Goal: Information Seeking & Learning: Compare options

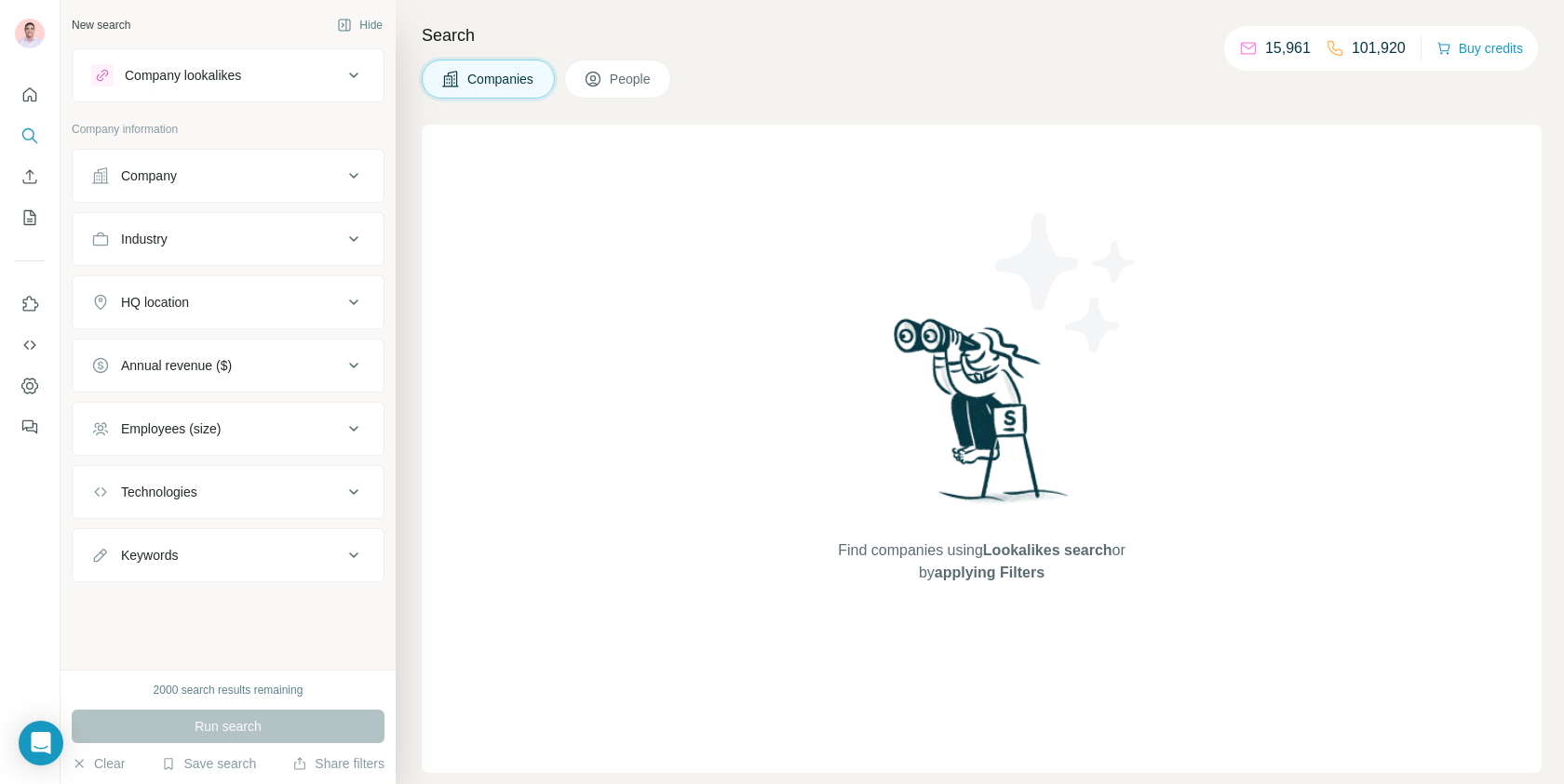
click at [191, 78] on div "Company lookalikes" at bounding box center [183, 75] width 116 height 18
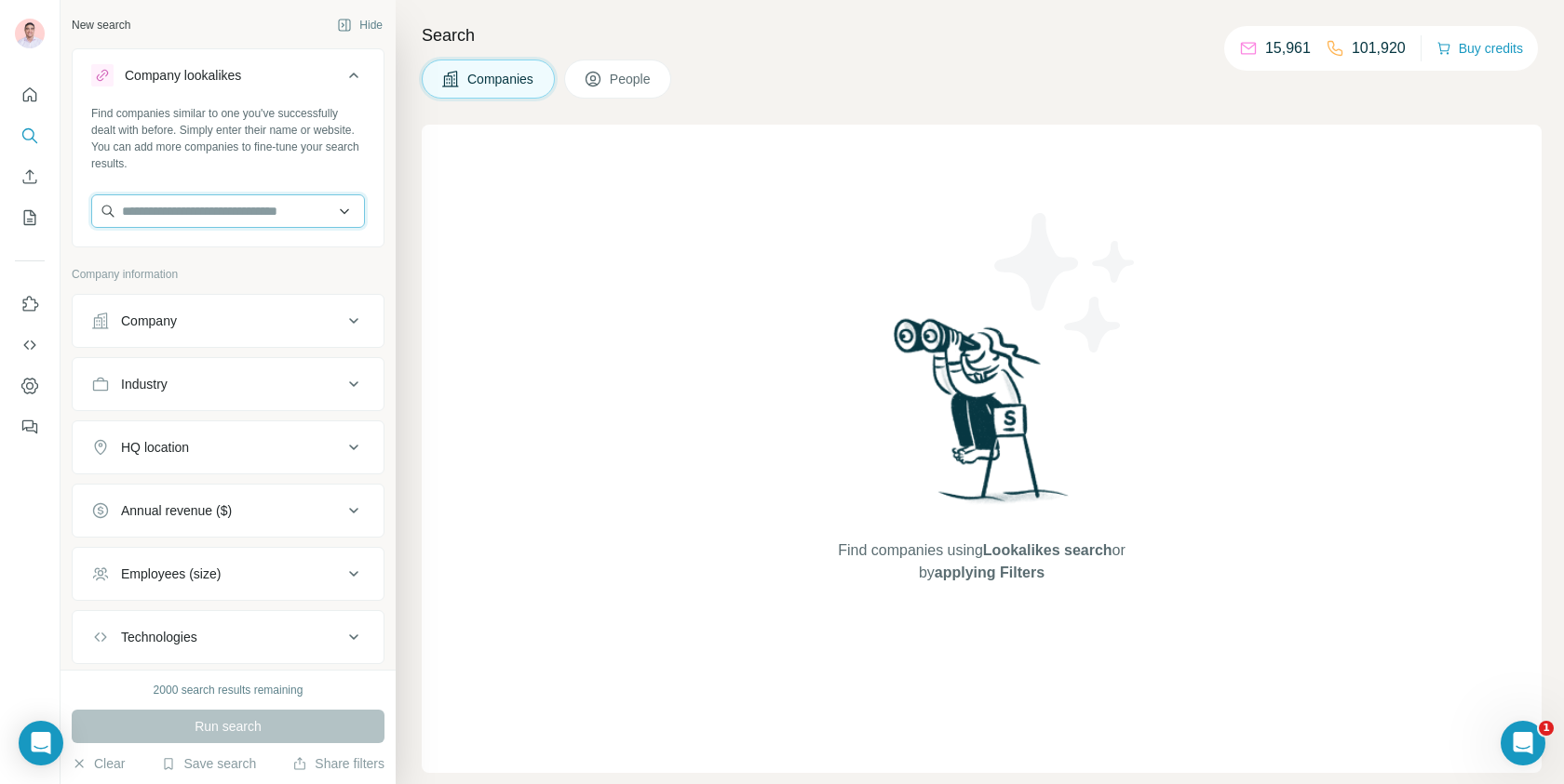
click at [187, 212] on input "text" at bounding box center [228, 210] width 274 height 34
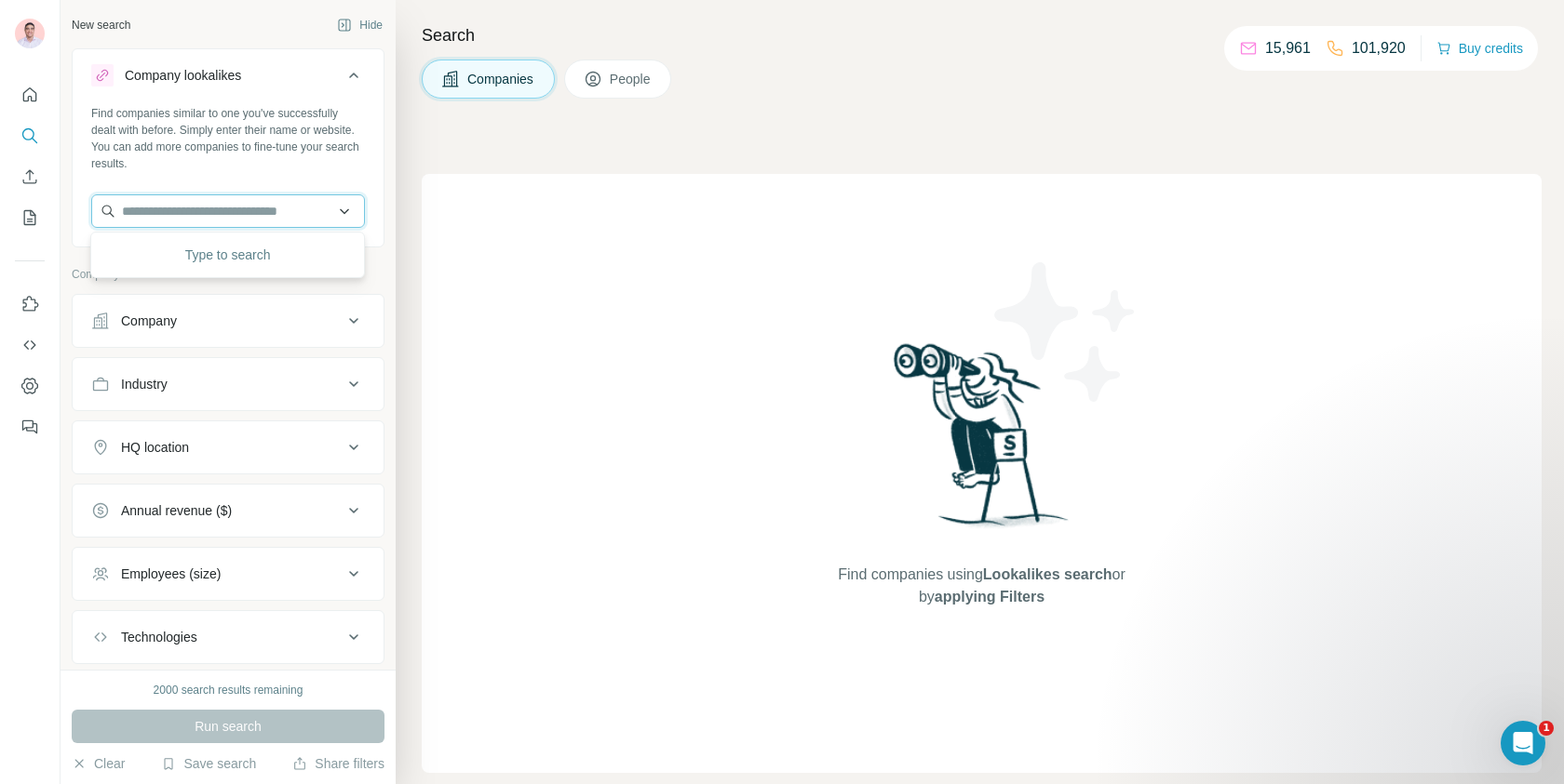
paste input "**********"
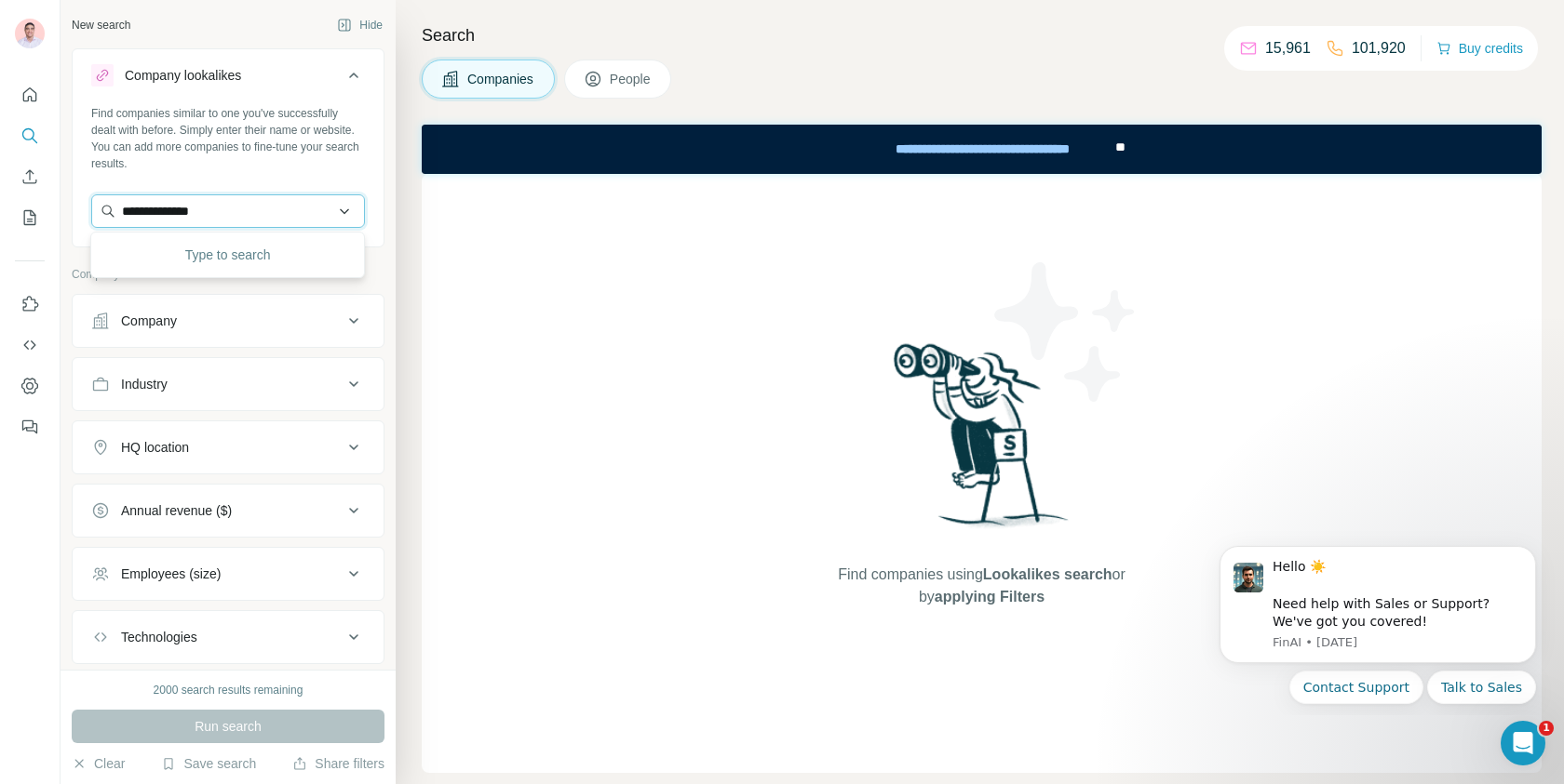
type input "**********"
click at [211, 276] on p "[DOMAIN_NAME]" at bounding box center [187, 270] width 89 height 16
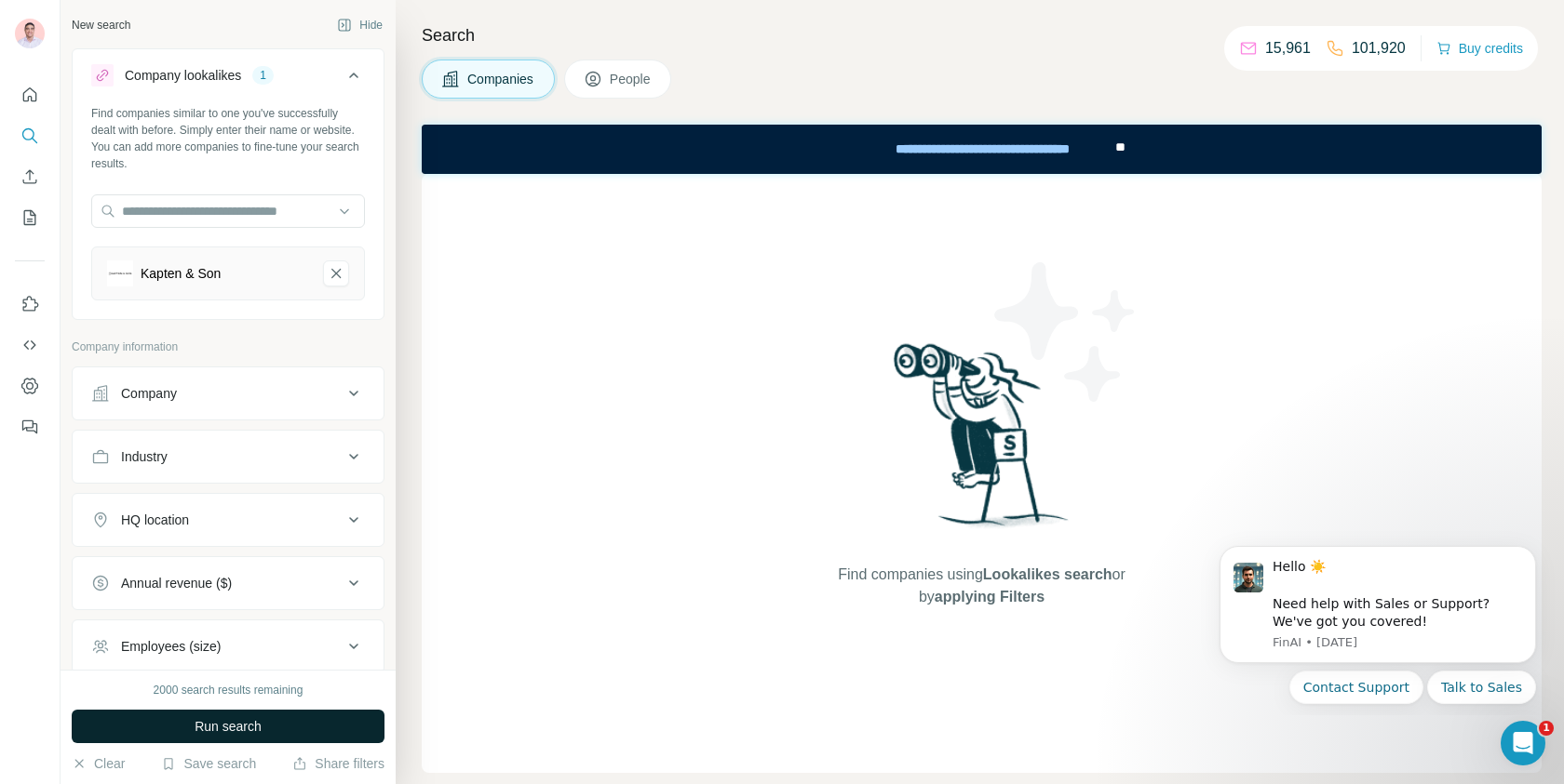
click at [224, 725] on span "Run search" at bounding box center [228, 726] width 67 height 18
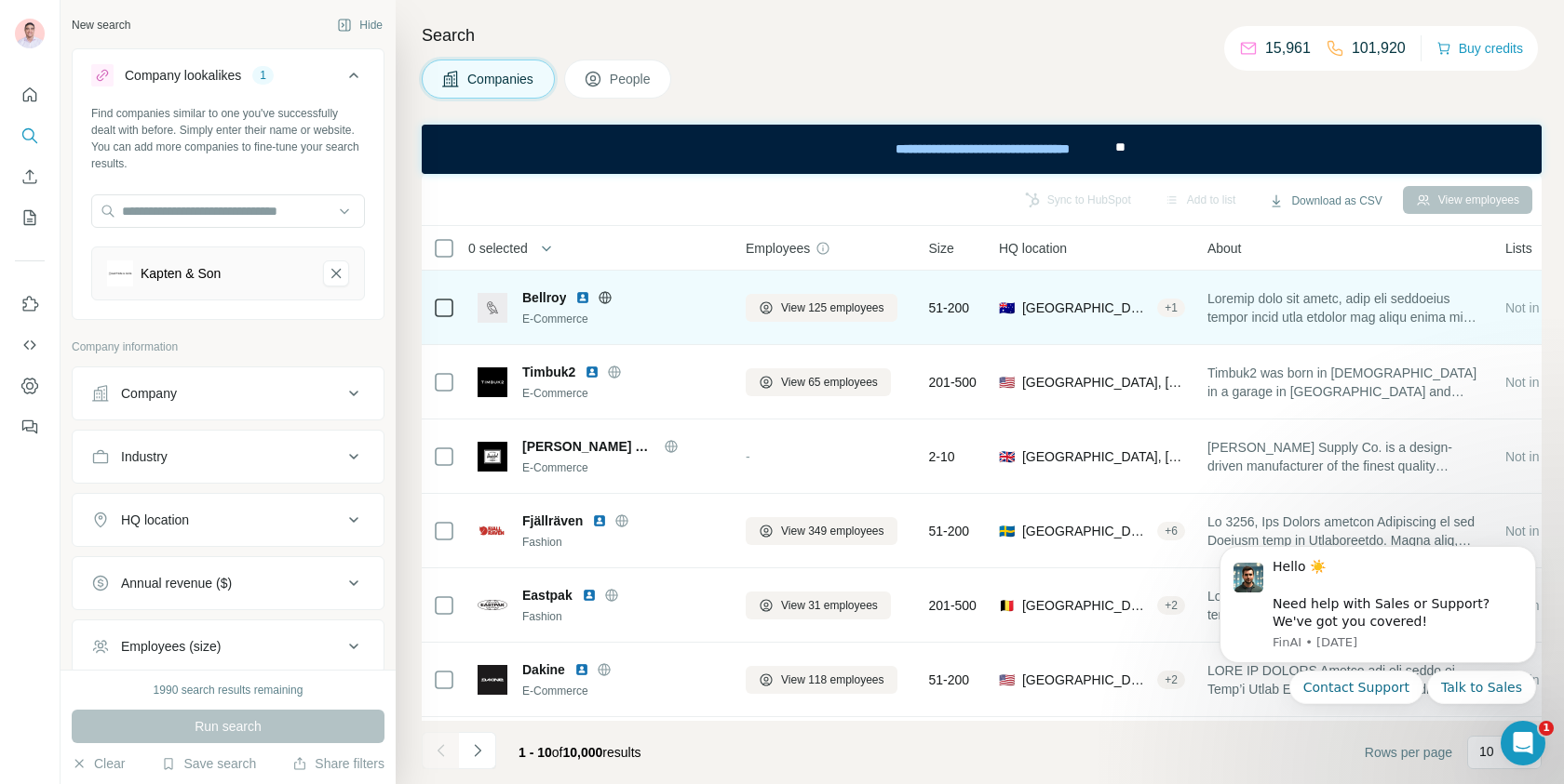
click at [608, 297] on icon at bounding box center [606, 297] width 12 height 1
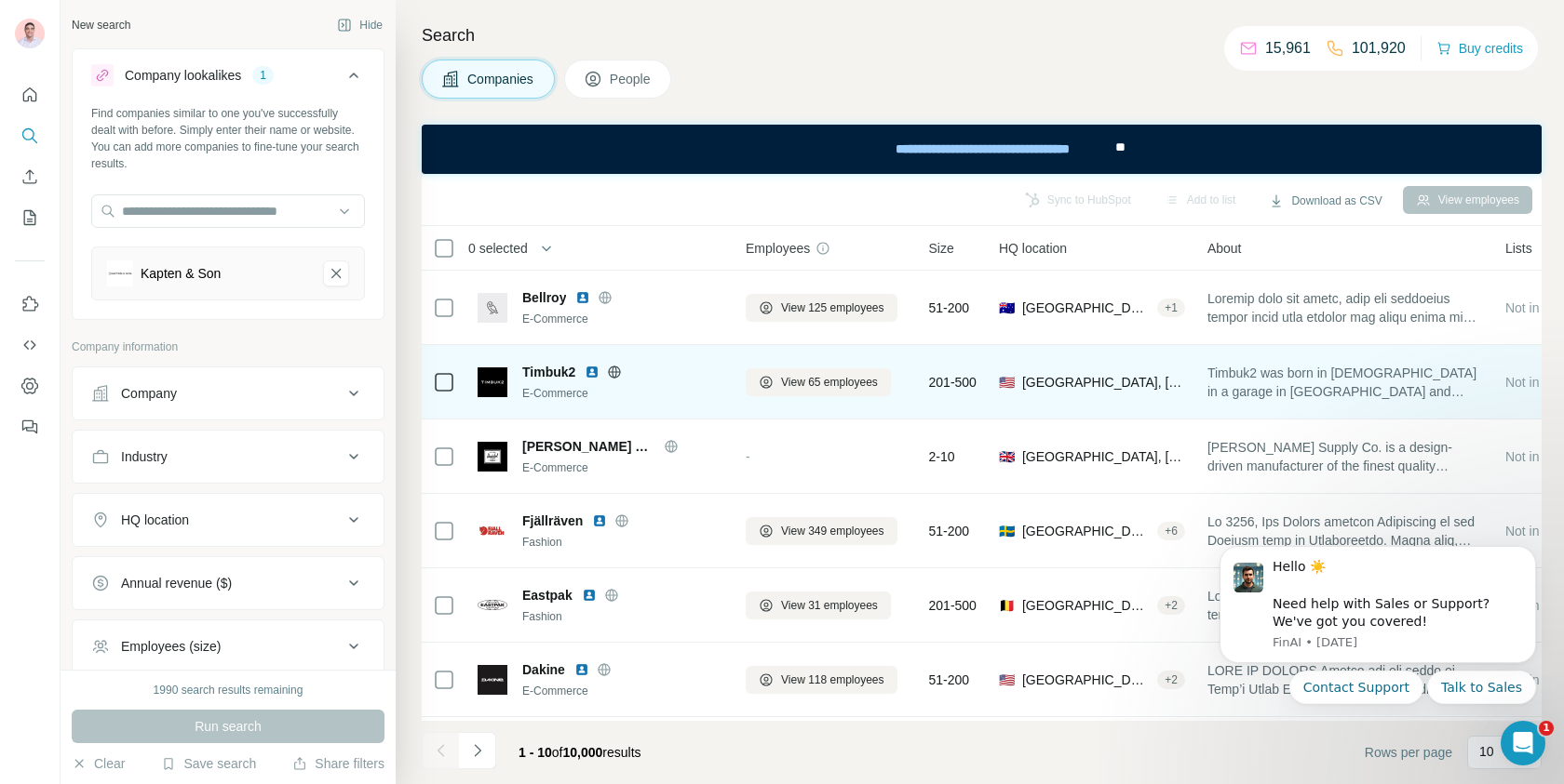
click at [621, 371] on icon at bounding box center [614, 371] width 12 height 1
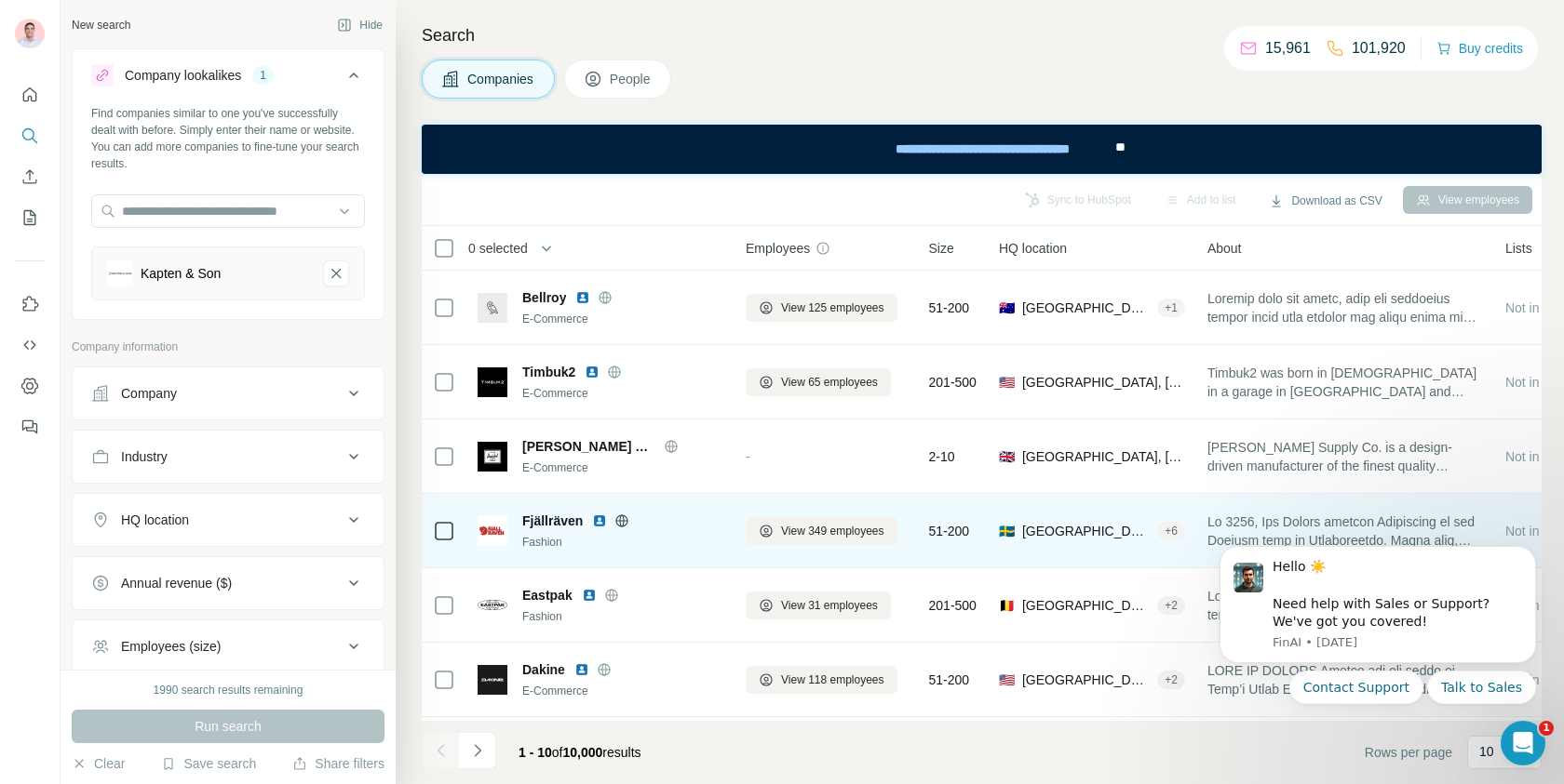
scroll to position [292, 0]
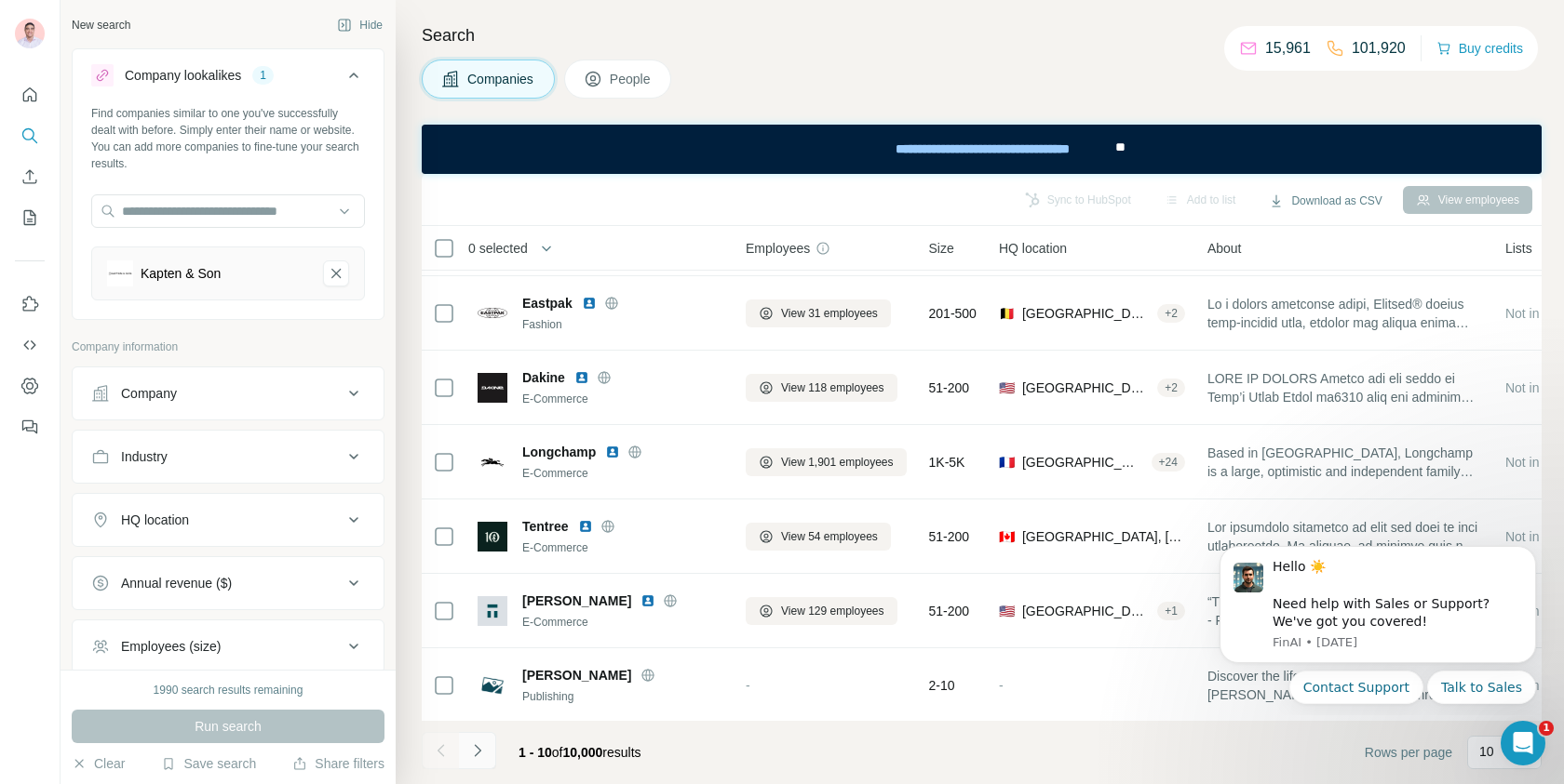
click at [482, 767] on button "Navigate to next page" at bounding box center [477, 750] width 37 height 37
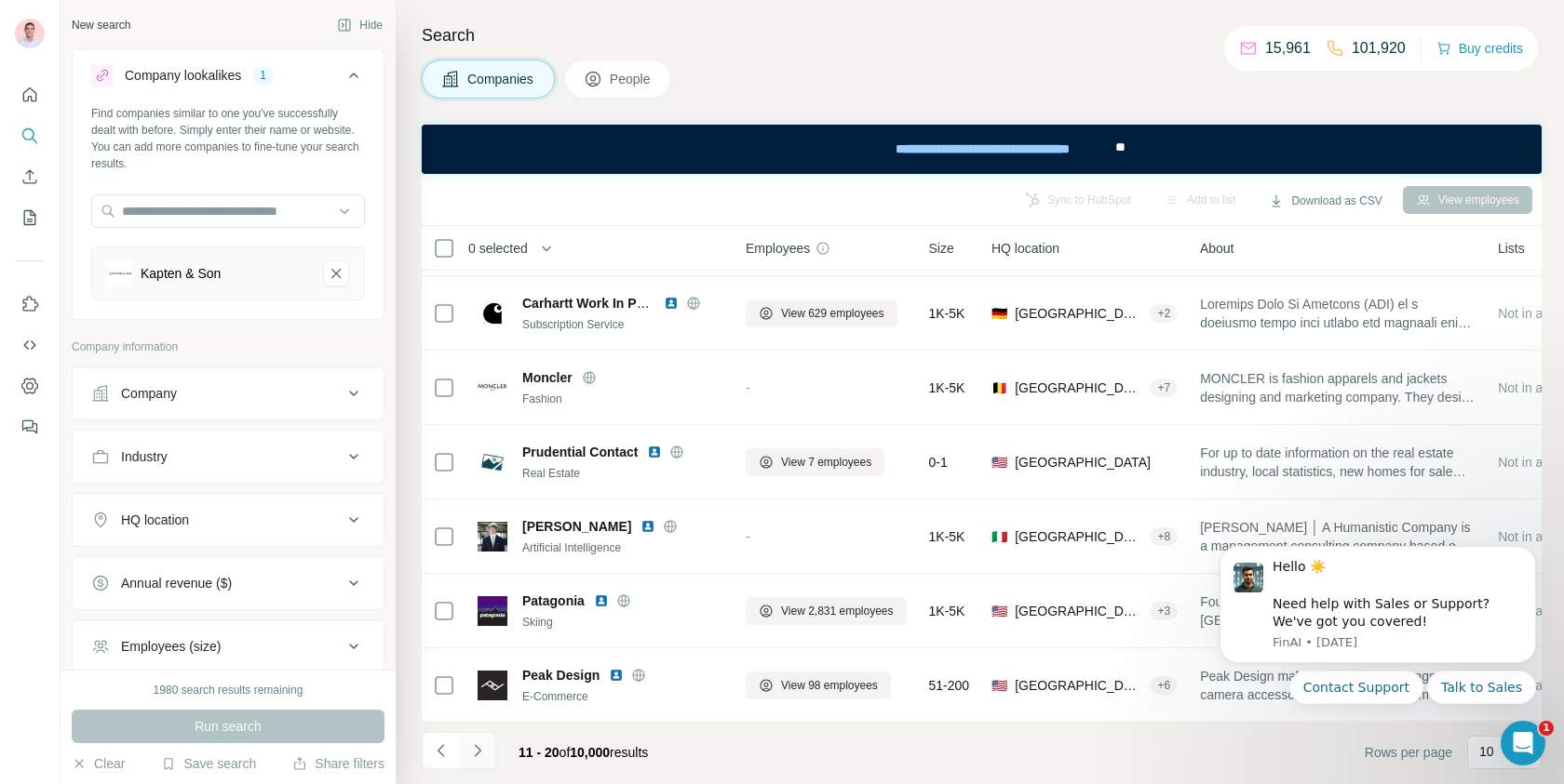
click at [482, 758] on icon "Navigate to next page" at bounding box center [477, 750] width 18 height 18
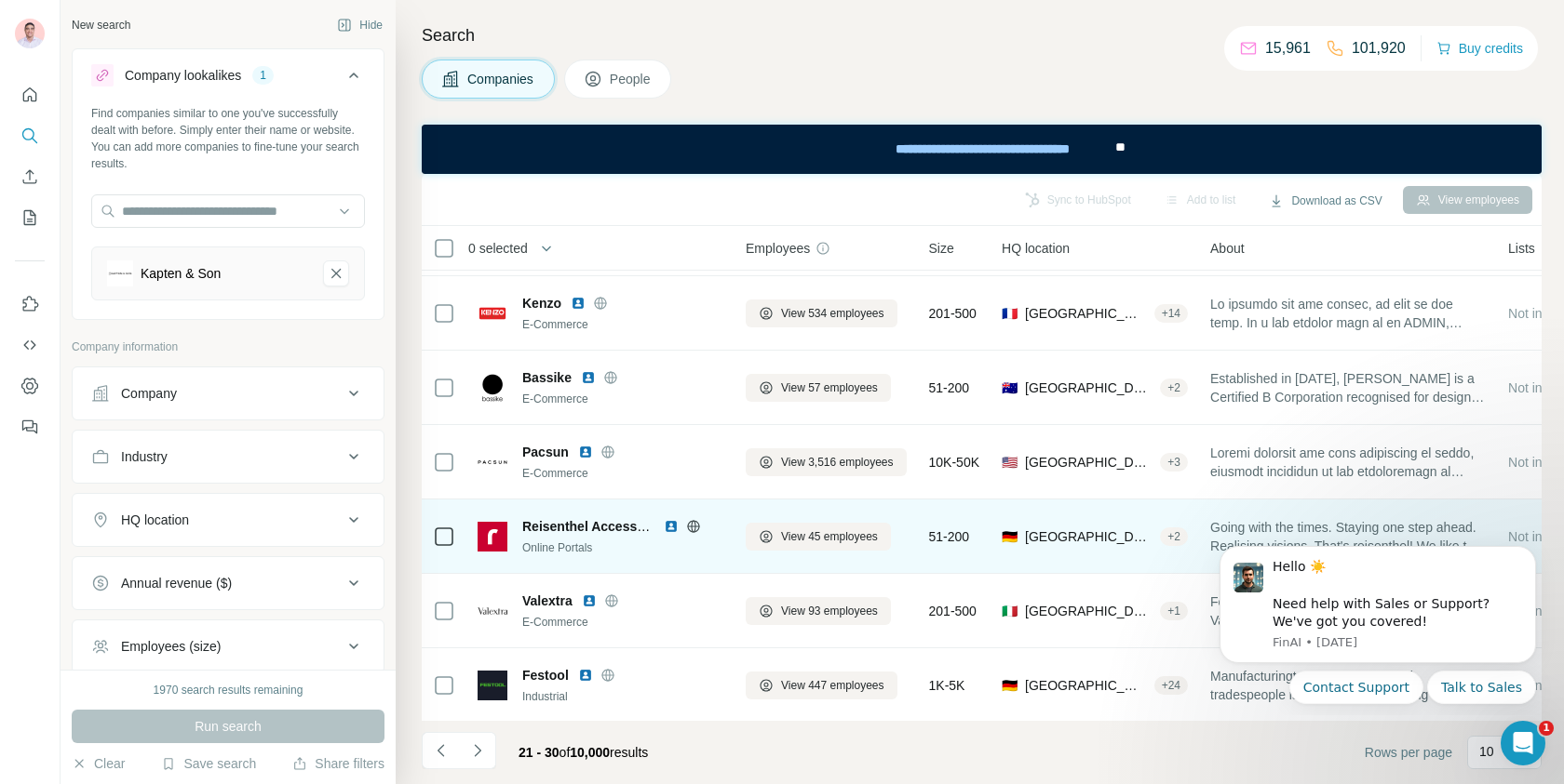
click at [694, 527] on icon at bounding box center [693, 526] width 14 height 14
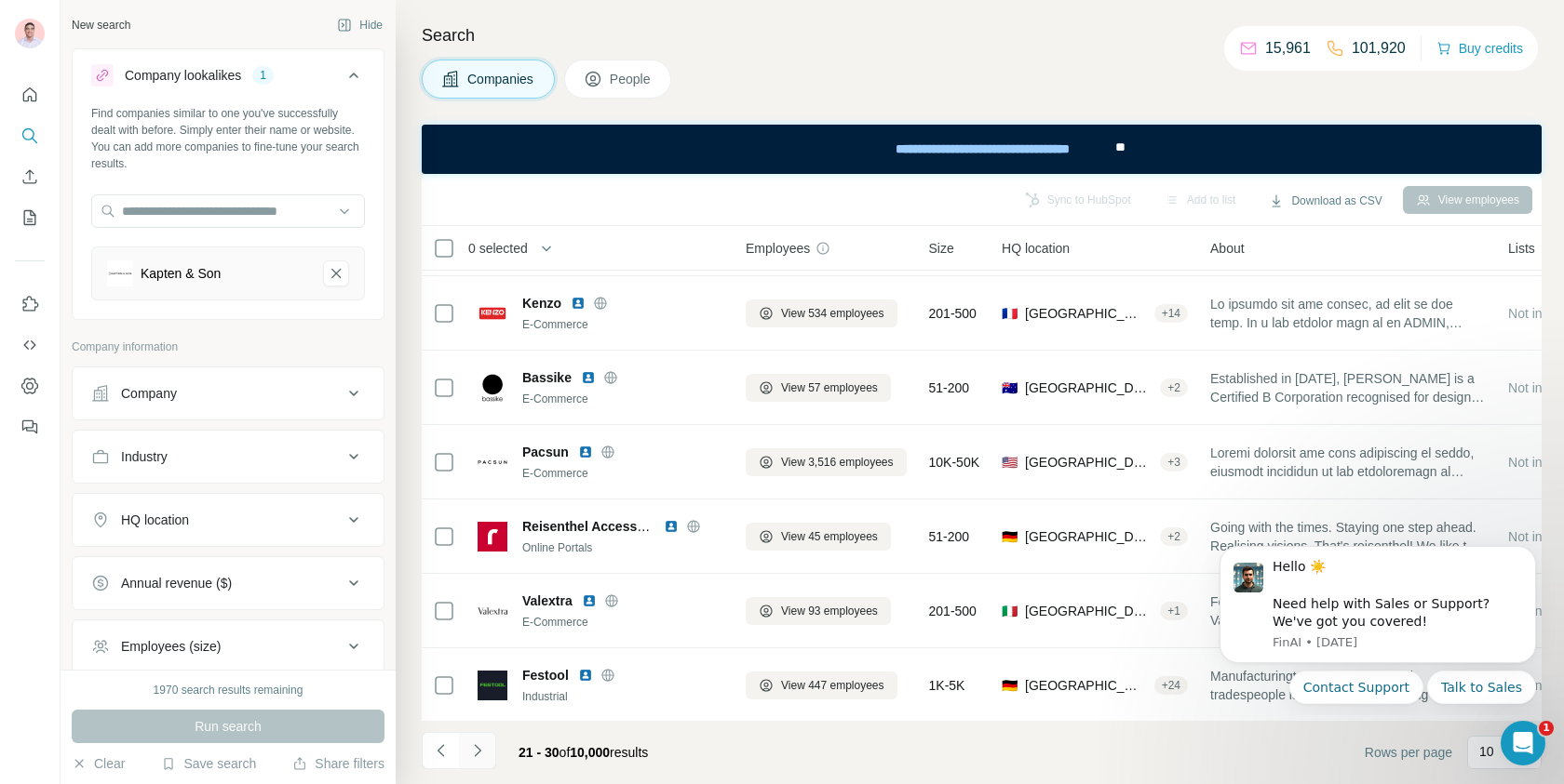
click at [477, 743] on icon "Navigate to next page" at bounding box center [477, 750] width 18 height 18
click at [477, 743] on div at bounding box center [477, 750] width 37 height 37
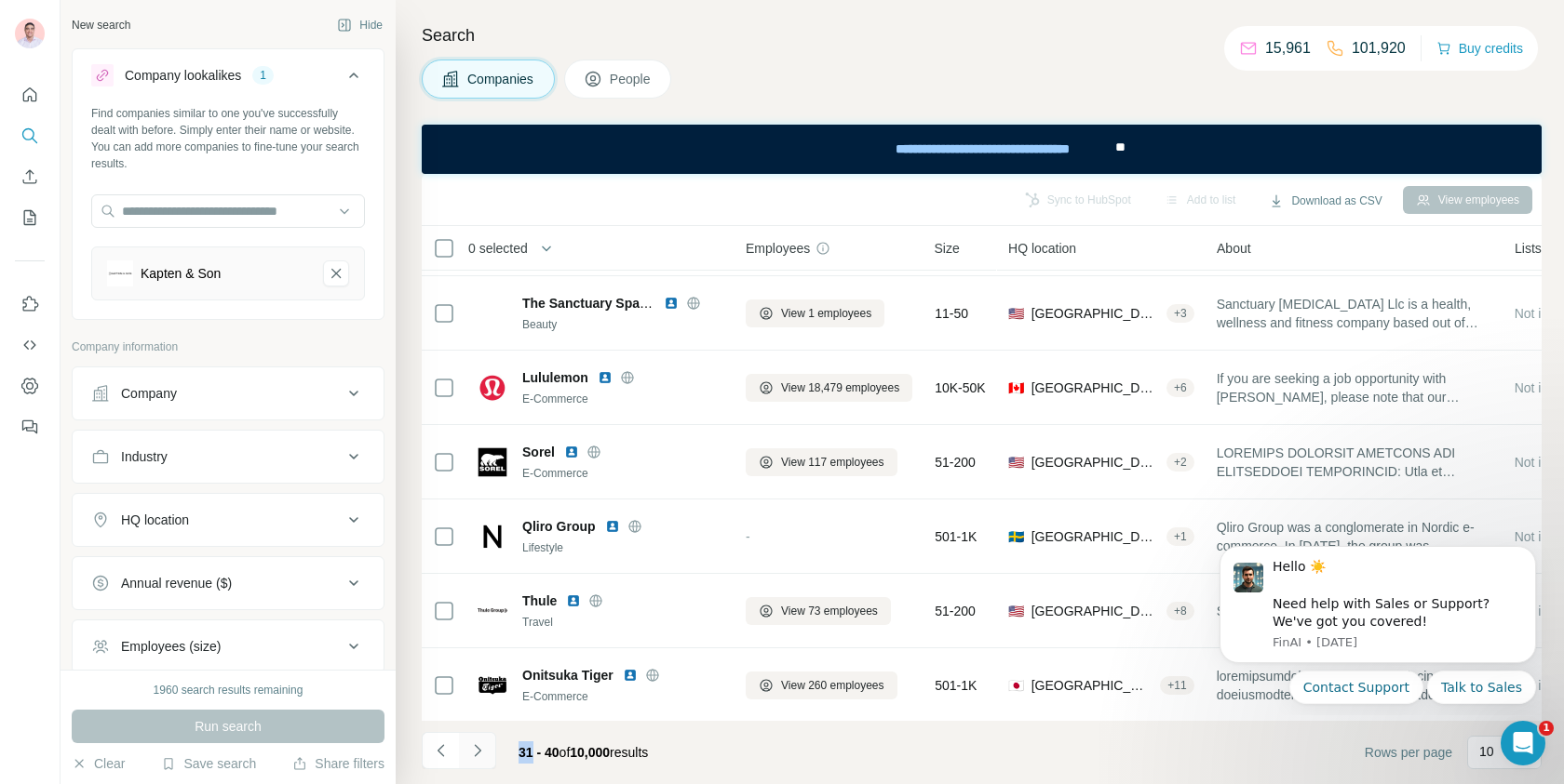
click at [480, 755] on icon "Navigate to next page" at bounding box center [477, 750] width 18 height 18
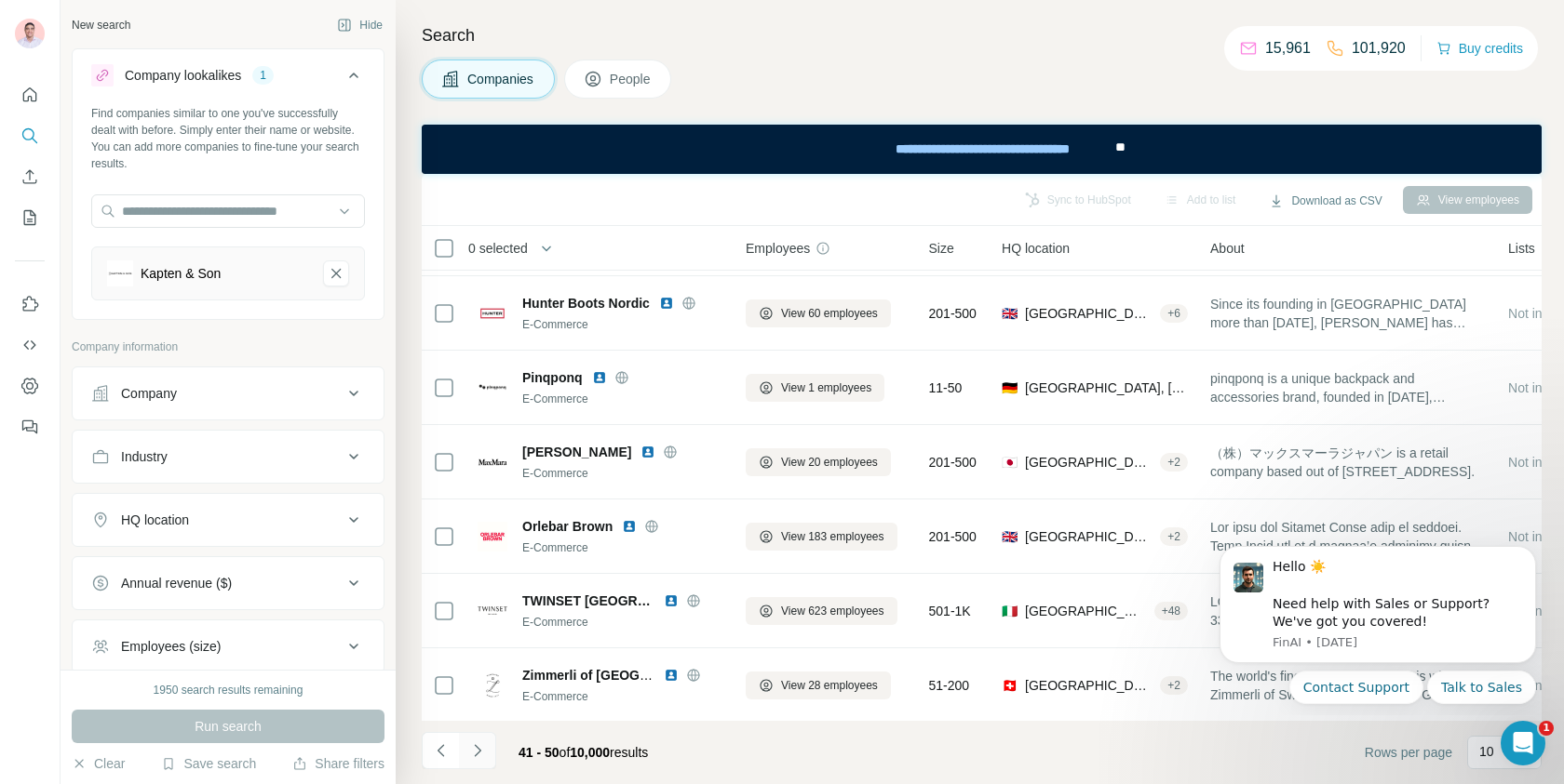
click at [480, 755] on icon "Navigate to next page" at bounding box center [477, 750] width 18 height 18
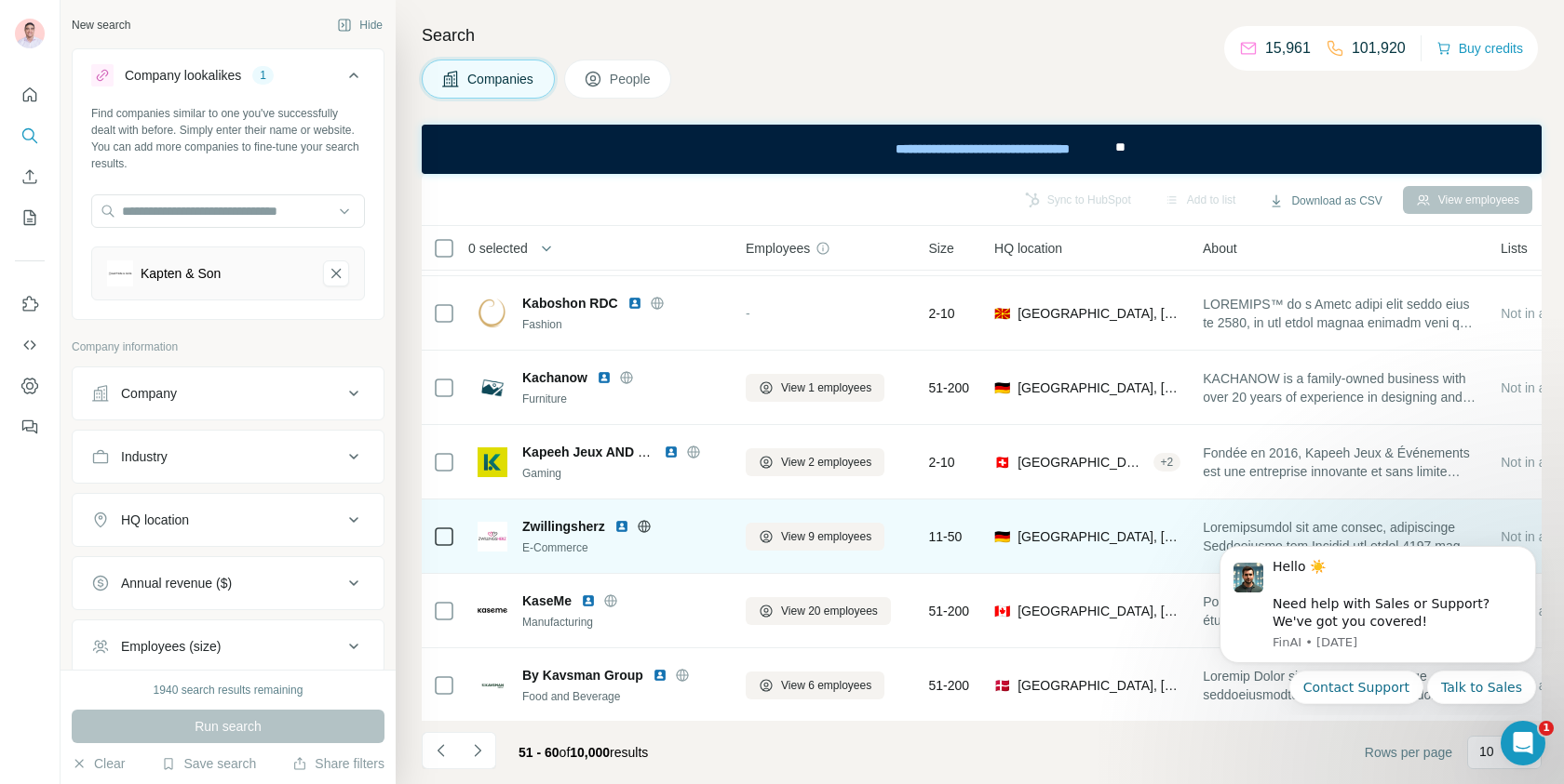
click at [648, 528] on icon at bounding box center [643, 526] width 12 height 12
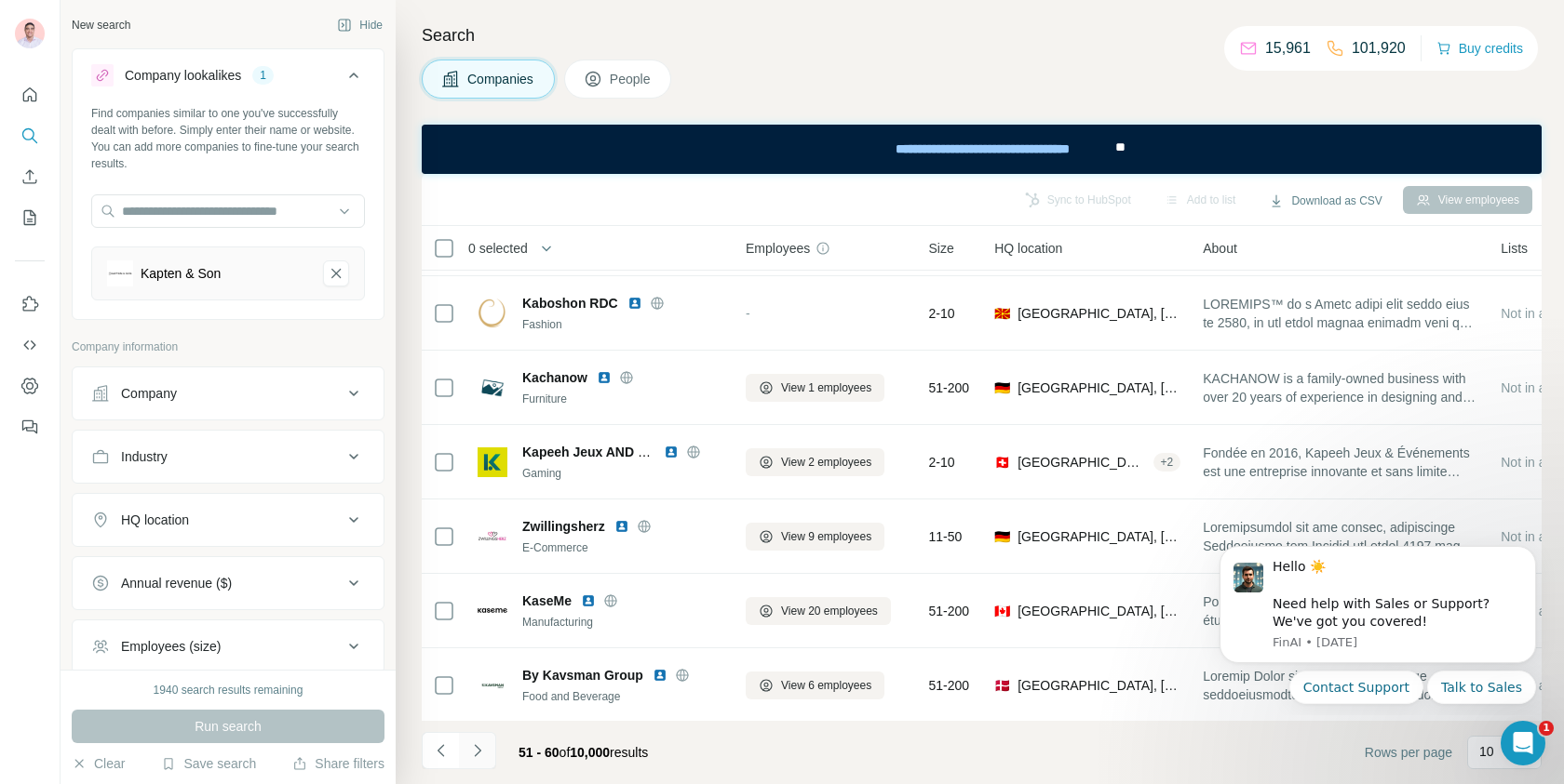
click at [493, 759] on button "Navigate to next page" at bounding box center [477, 750] width 37 height 37
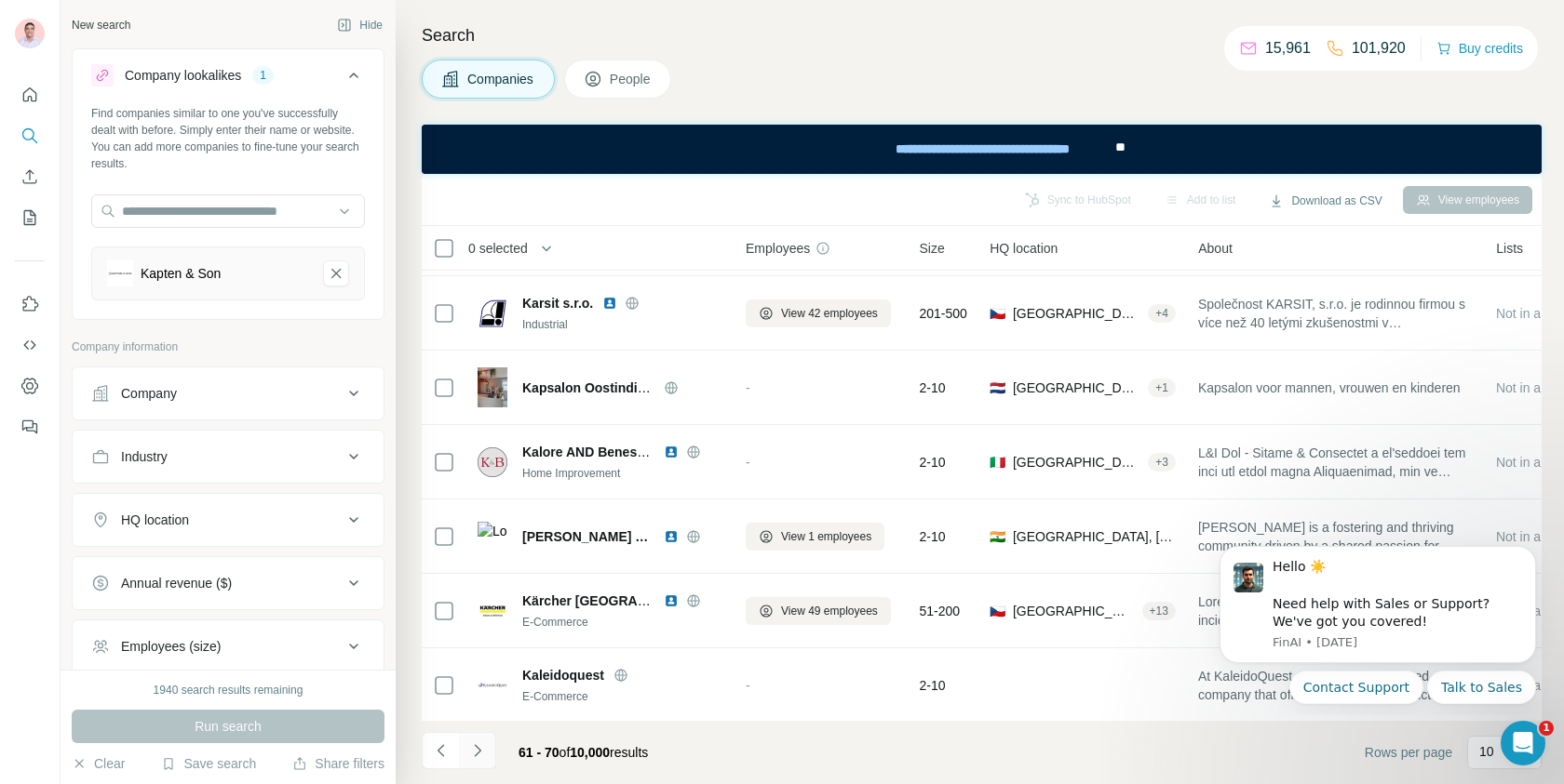
click at [493, 759] on button "Navigate to next page" at bounding box center [477, 750] width 37 height 37
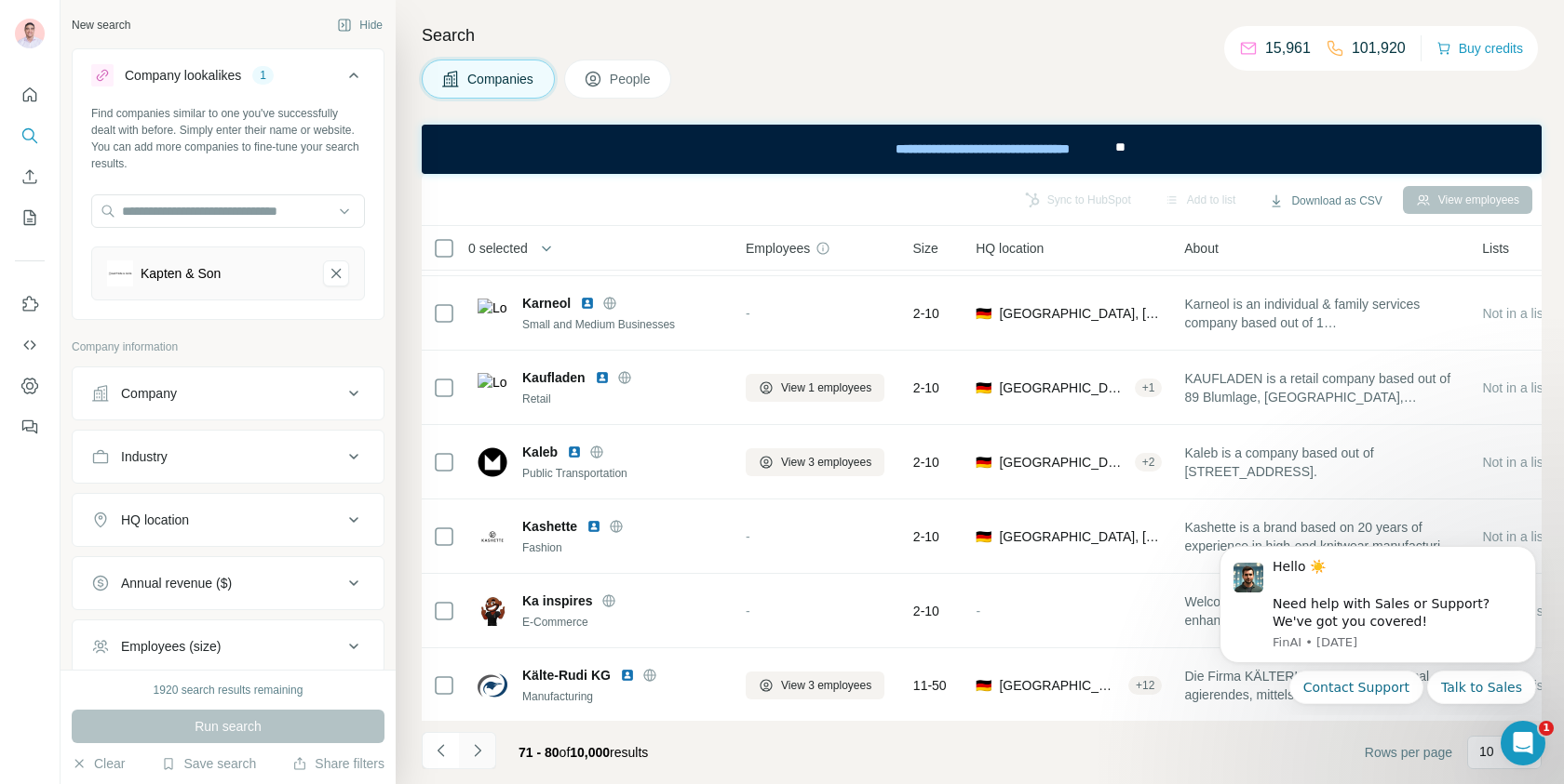
click at [493, 759] on button "Navigate to next page" at bounding box center [477, 750] width 37 height 37
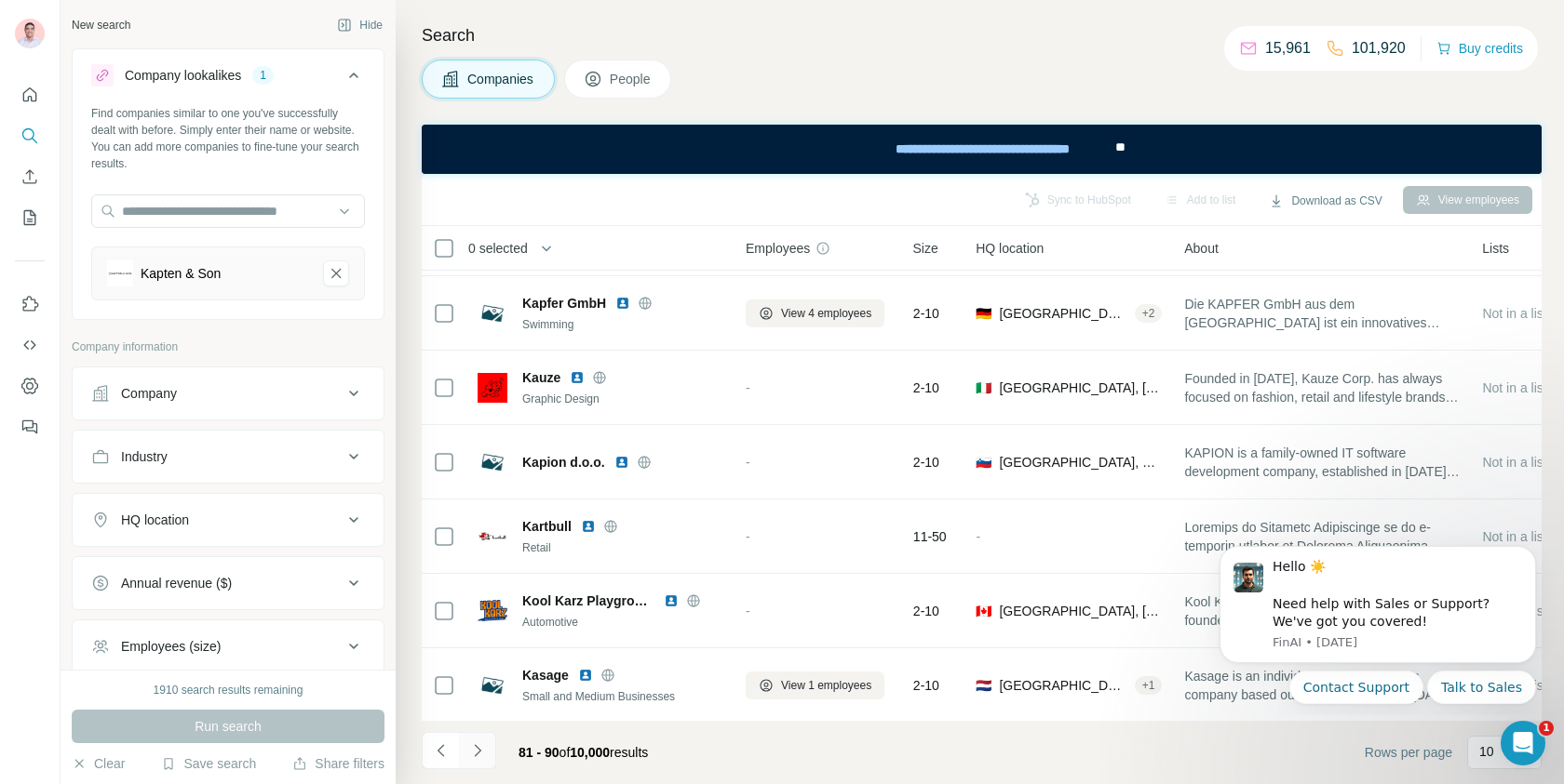
click at [493, 759] on button "Navigate to next page" at bounding box center [477, 750] width 37 height 37
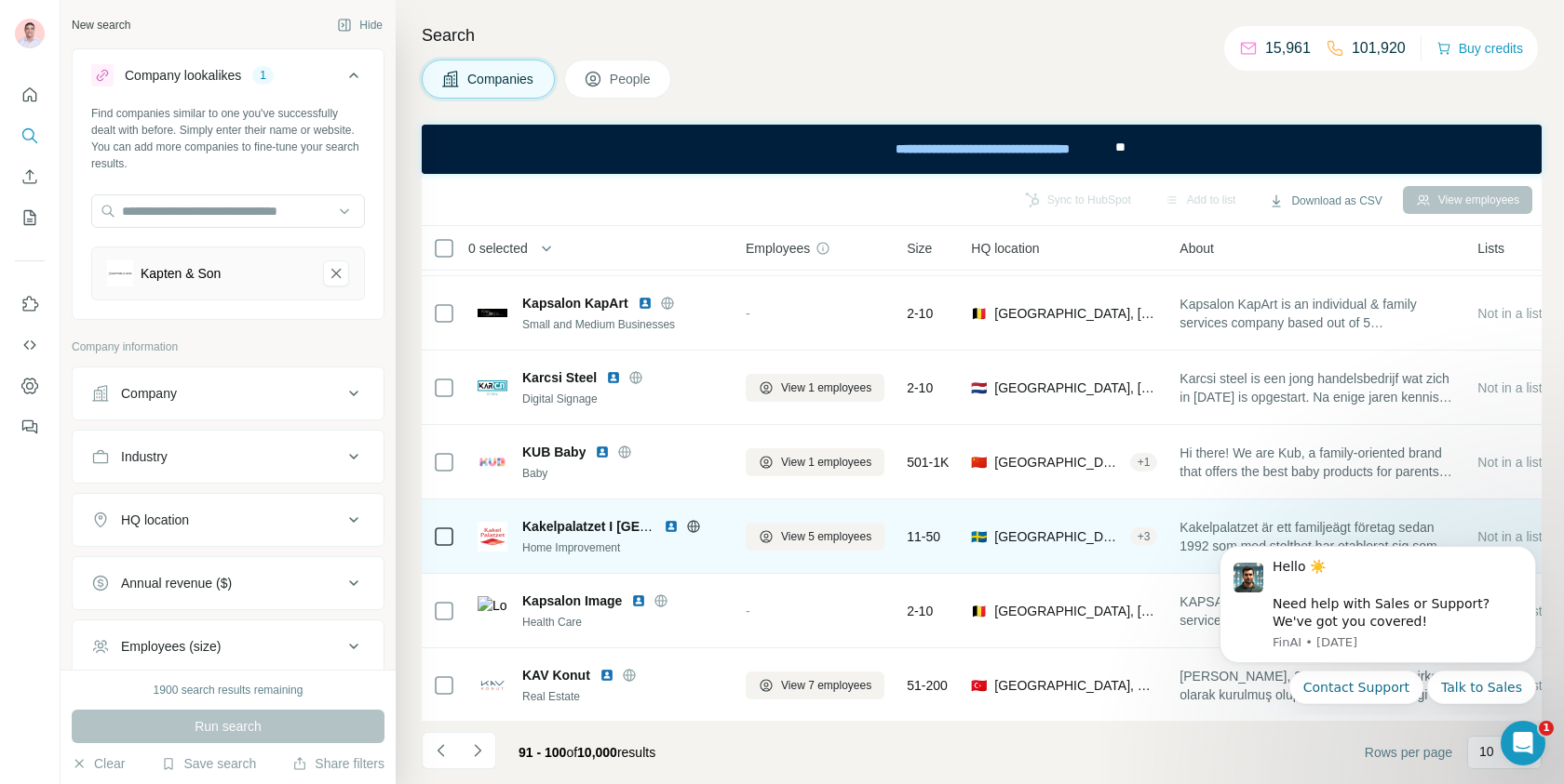
click at [691, 522] on icon at bounding box center [693, 526] width 5 height 12
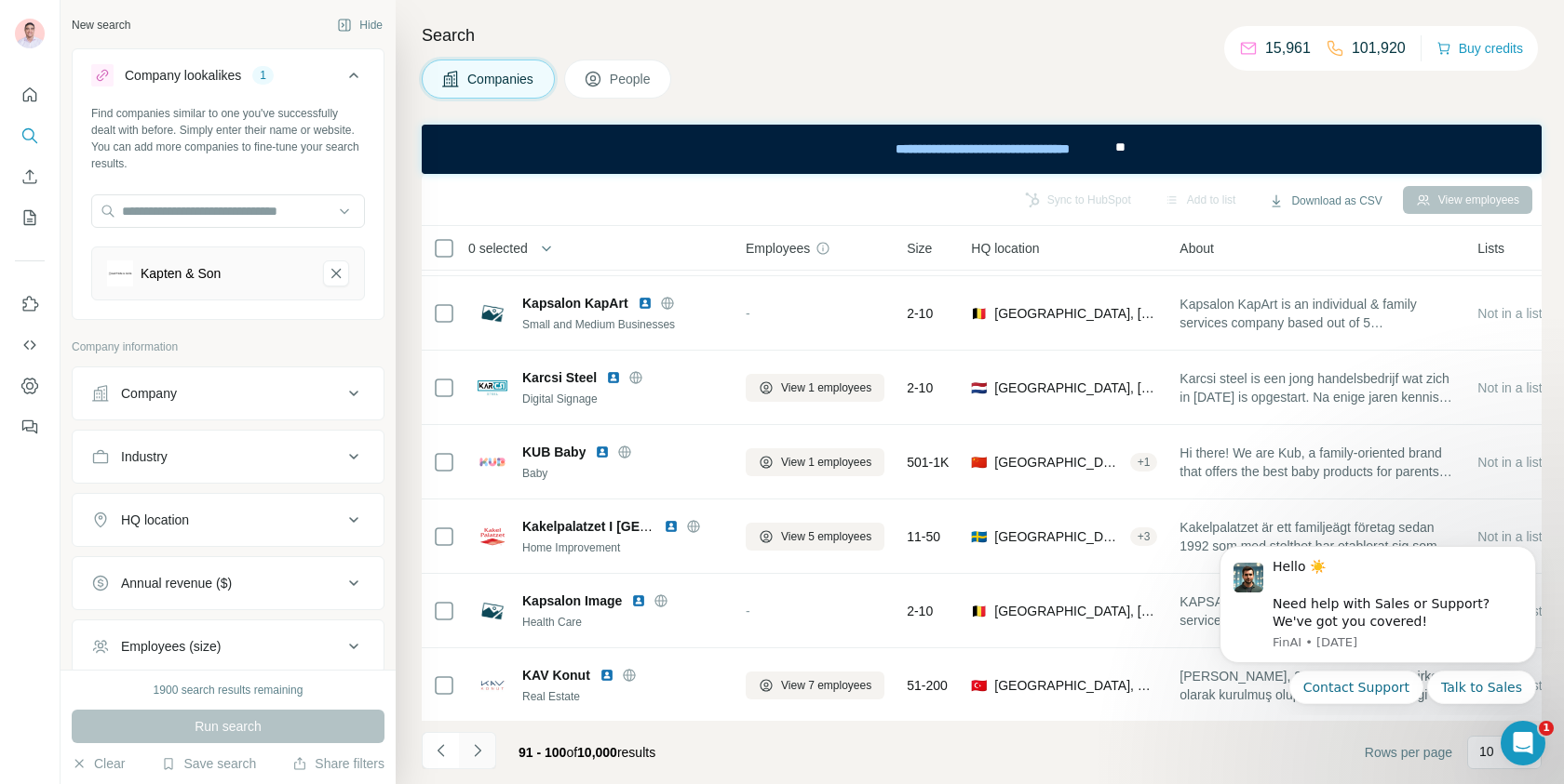
click at [485, 747] on icon "Navigate to next page" at bounding box center [477, 750] width 18 height 18
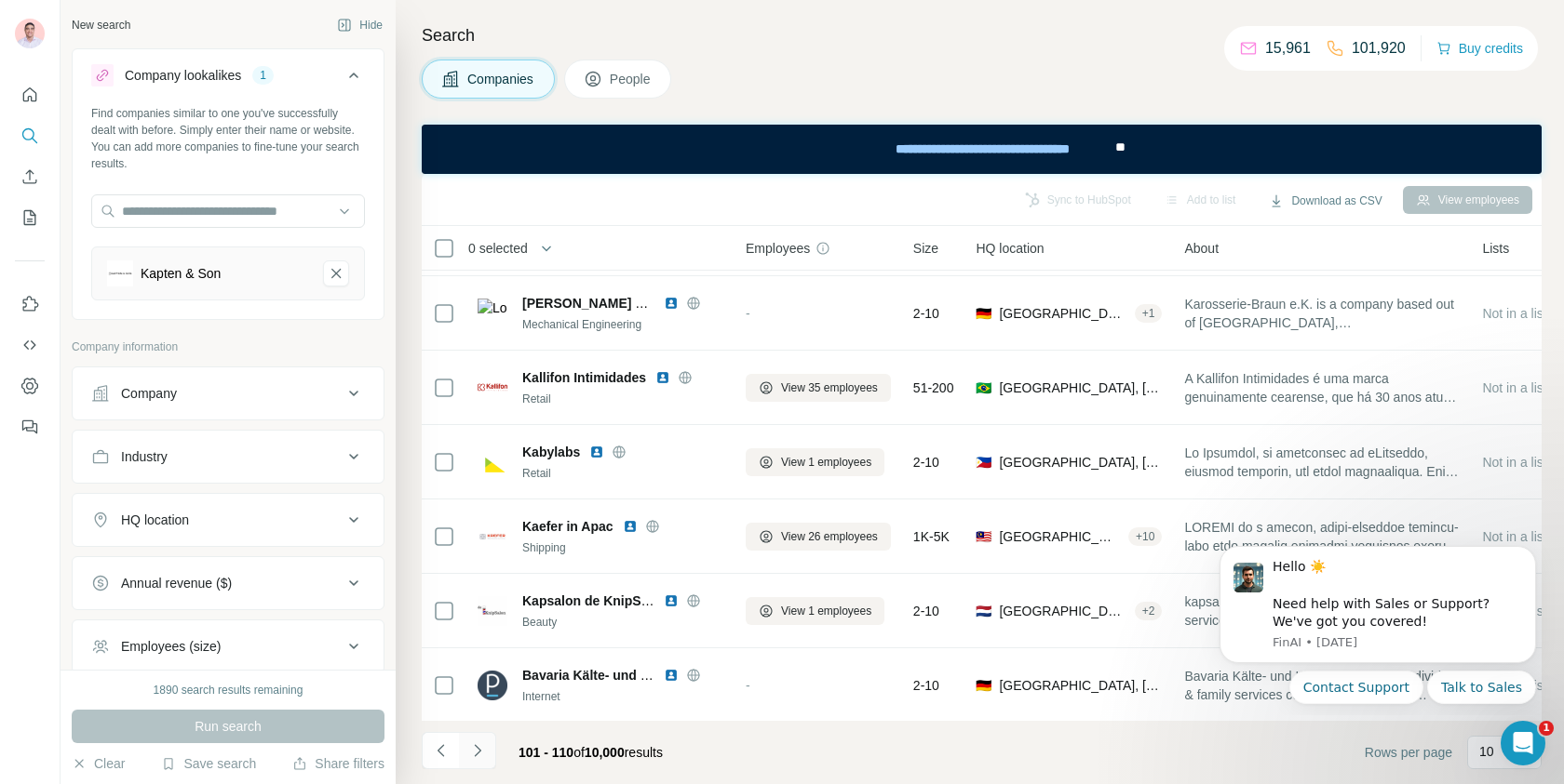
click at [482, 749] on icon "Navigate to next page" at bounding box center [477, 750] width 18 height 18
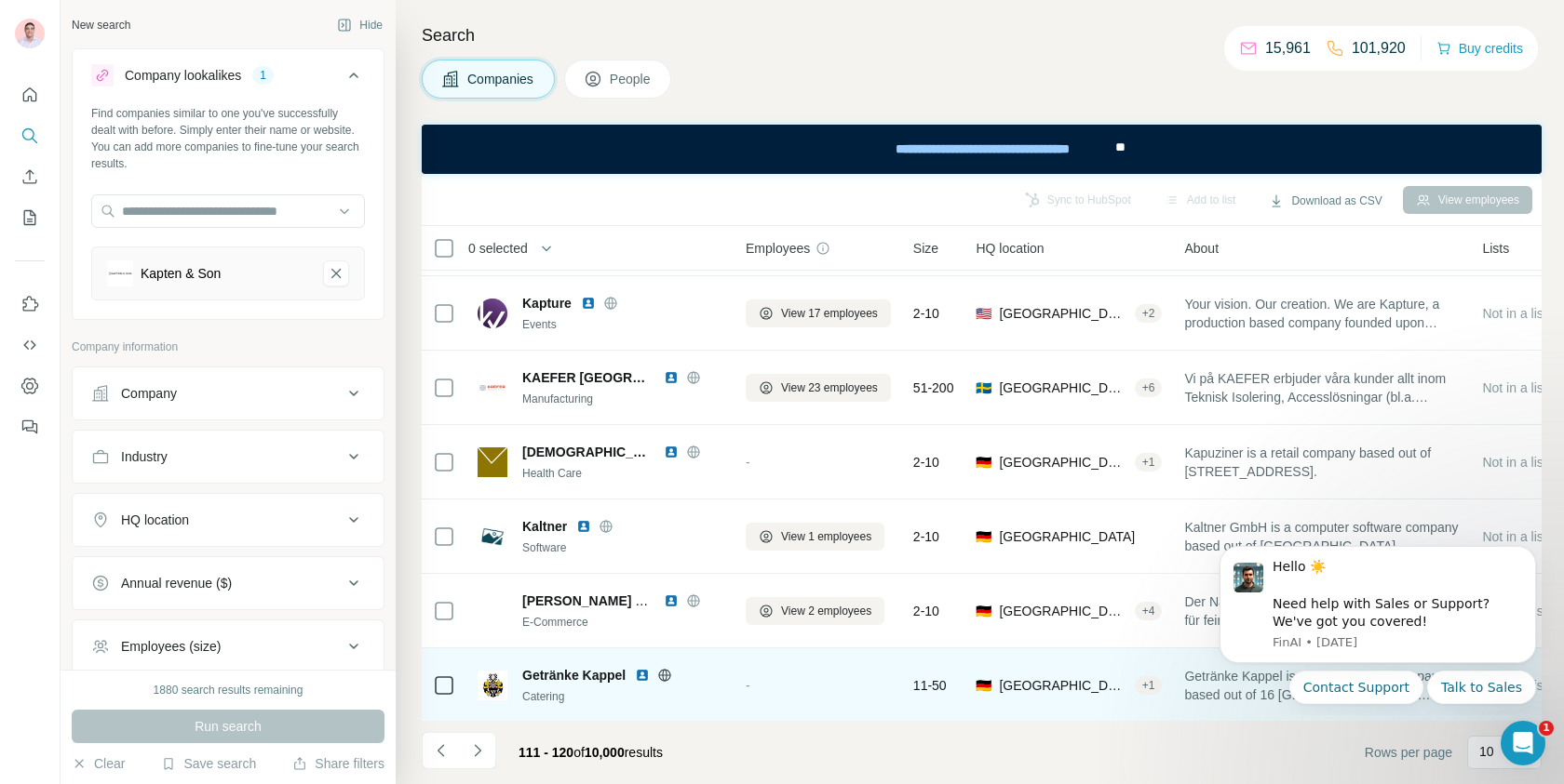
click at [666, 668] on icon at bounding box center [664, 674] width 14 height 14
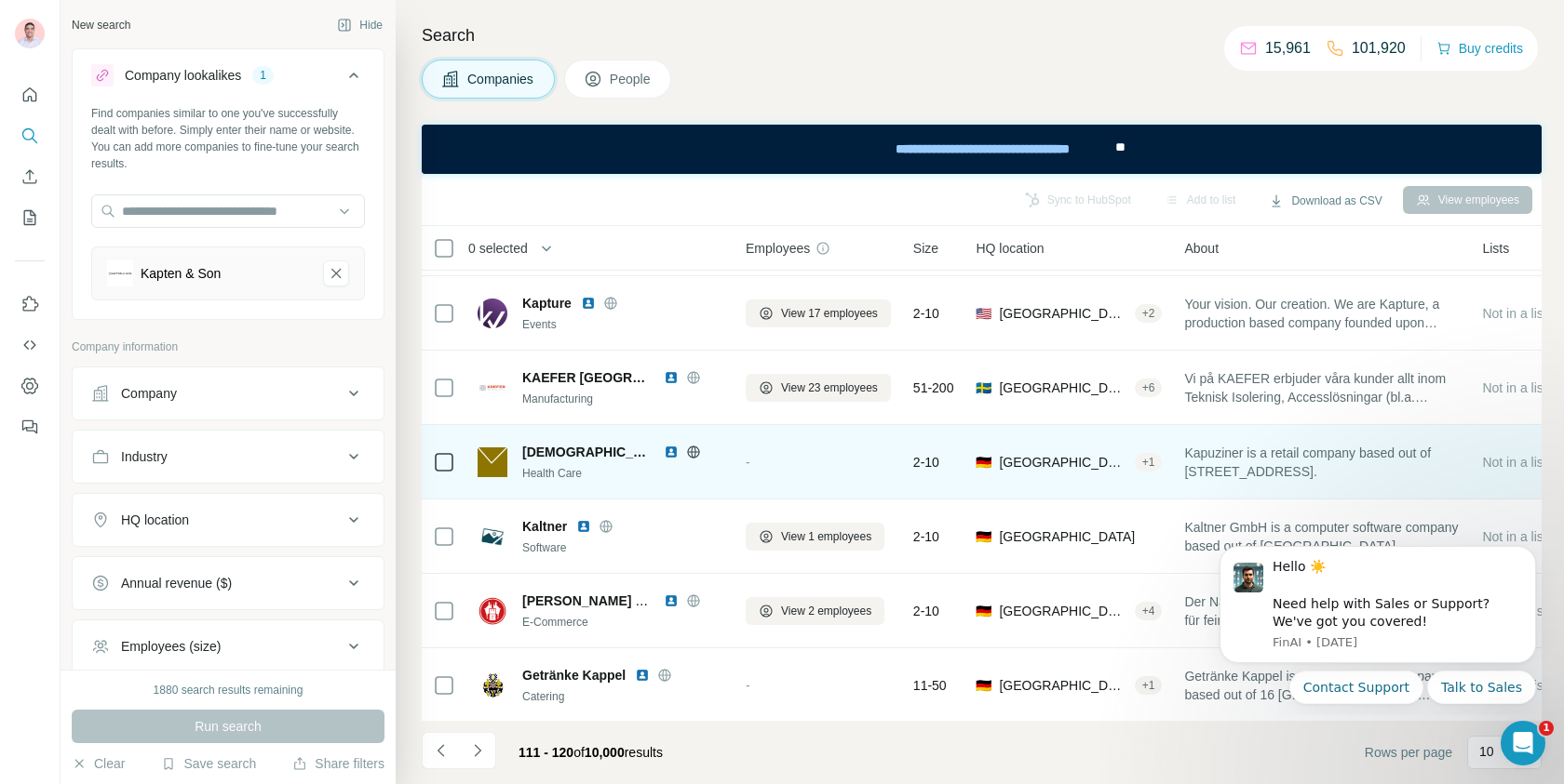
scroll to position [0, 0]
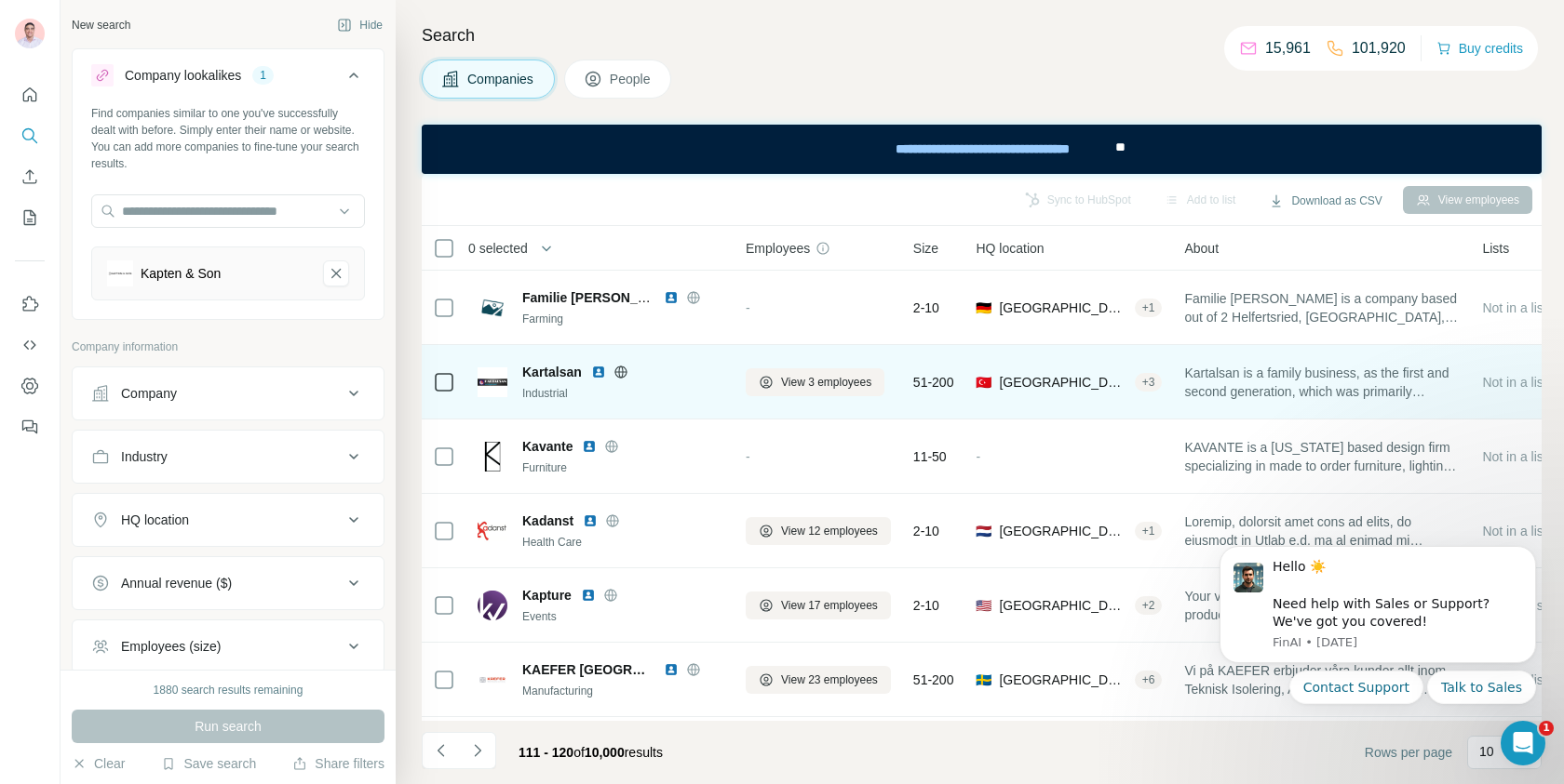
click at [619, 370] on icon at bounding box center [620, 372] width 5 height 12
